Goal: Transaction & Acquisition: Obtain resource

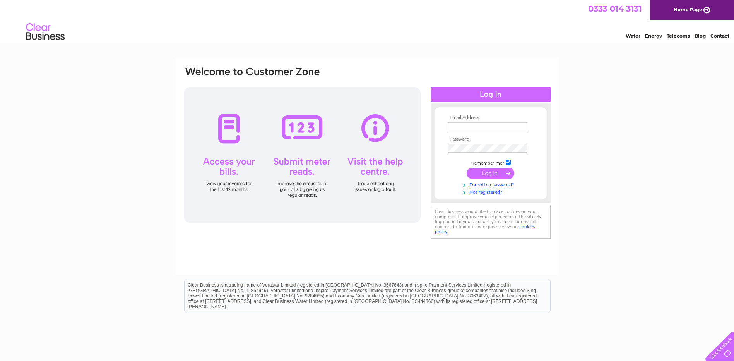
click at [492, 127] on input "text" at bounding box center [488, 126] width 80 height 9
click at [470, 130] on input "[PERSON_NAME][EMAIL_ADDRESS][DOMAIN_NAME]" at bounding box center [488, 126] width 80 height 9
click at [472, 127] on input "[PERSON_NAME][EMAIL_ADDRESS][DOMAIN_NAME]" at bounding box center [488, 126] width 81 height 9
click at [472, 127] on input "harriet.t@rdgengineering.co.uk" at bounding box center [488, 126] width 81 height 9
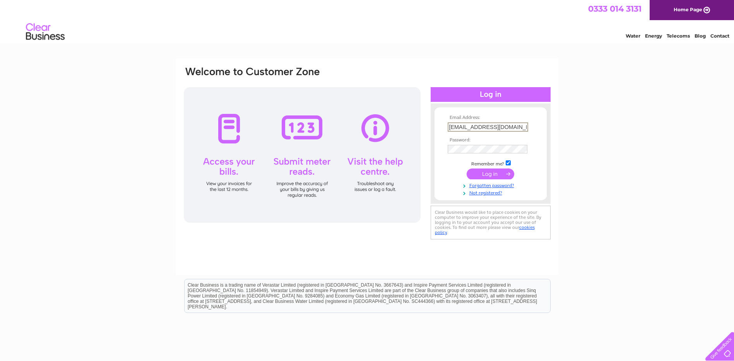
type input "harrietclairekitty@hotmail.co.uk"
click at [467, 168] on input "submit" at bounding box center [491, 173] width 48 height 11
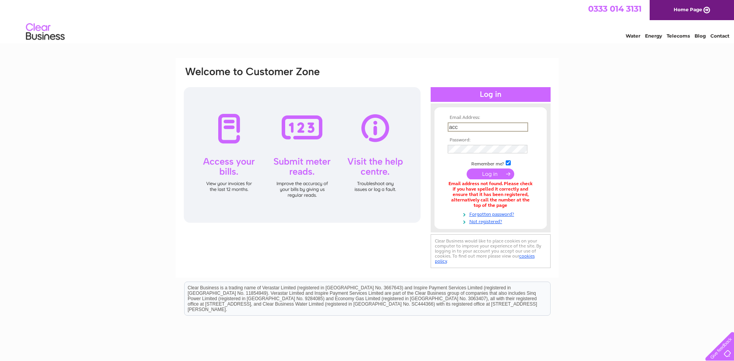
type input "[EMAIL_ADDRESS][DOMAIN_NAME]"
click at [467, 168] on input "submit" at bounding box center [491, 173] width 48 height 11
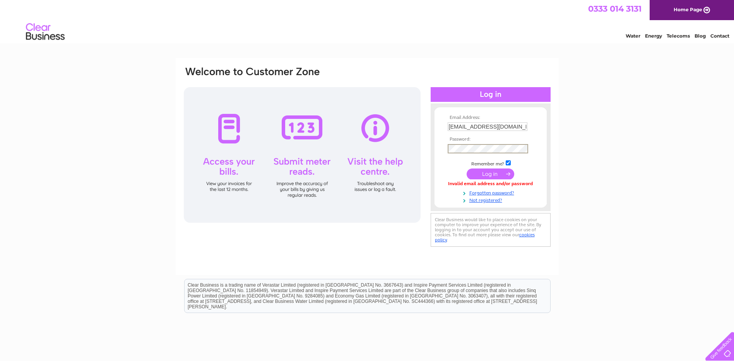
click at [467, 168] on input "submit" at bounding box center [491, 173] width 48 height 11
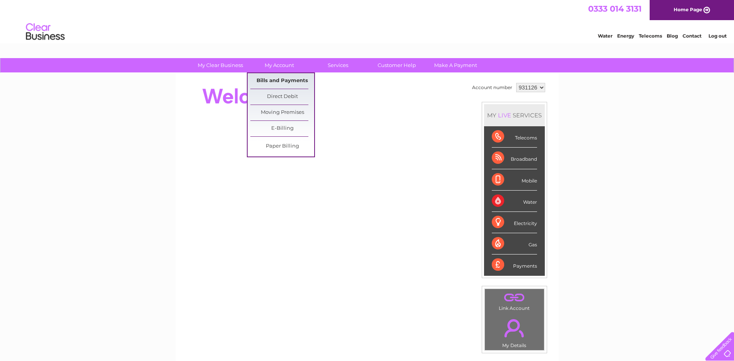
click at [281, 79] on link "Bills and Payments" at bounding box center [282, 80] width 64 height 15
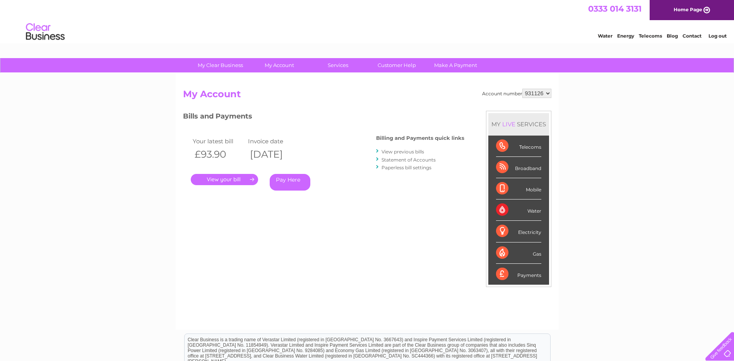
click at [534, 98] on select "931126 938802" at bounding box center [537, 93] width 29 height 9
select select "938802"
click at [523, 89] on select "931126 938802" at bounding box center [537, 93] width 29 height 9
click at [247, 177] on link "." at bounding box center [224, 179] width 67 height 11
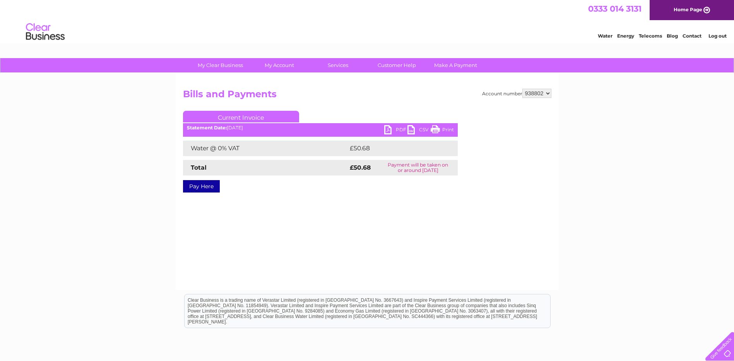
click at [385, 133] on link "PDF" at bounding box center [395, 130] width 23 height 11
click at [90, 194] on div "My Clear Business Login Details My Details My Preferences Link Account My Accou…" at bounding box center [367, 240] width 734 height 364
drag, startPoint x: 79, startPoint y: 129, endPoint x: 98, endPoint y: 74, distance: 57.6
click at [79, 129] on div "My Clear Business Login Details My Details My Preferences Link Account My Accou…" at bounding box center [367, 240] width 734 height 364
